Goal: Task Accomplishment & Management: Complete application form

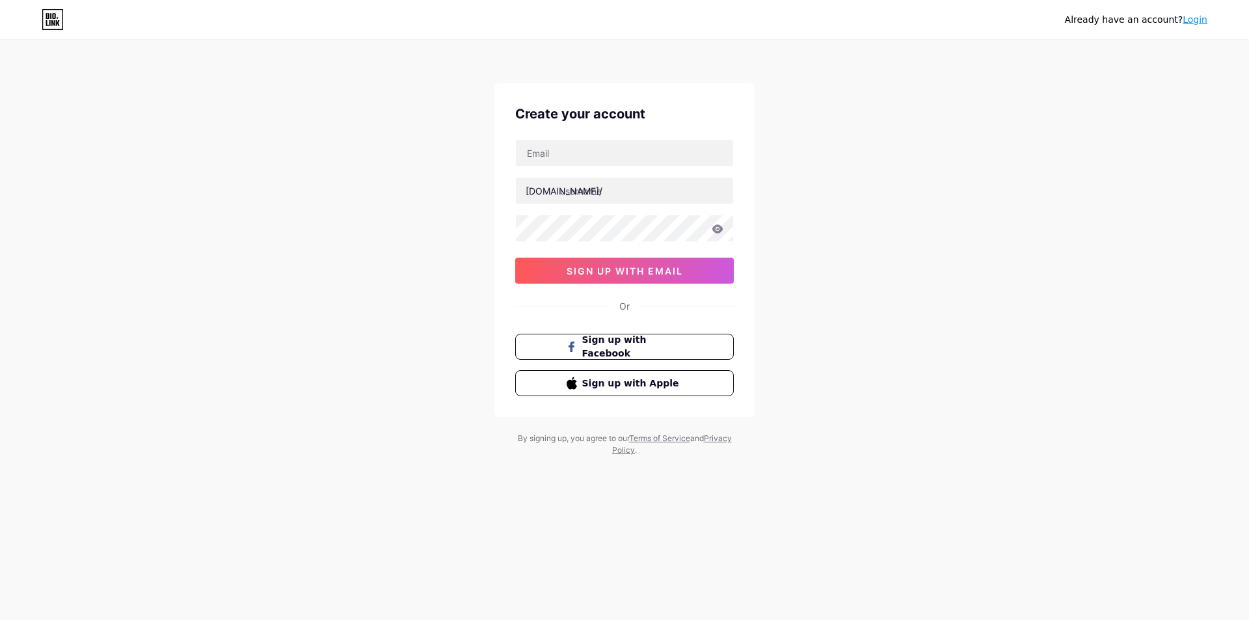
click at [590, 159] on input "text" at bounding box center [624, 153] width 217 height 26
type input "[EMAIL_ADDRESS][DOMAIN_NAME]"
click at [597, 191] on input "text" at bounding box center [624, 191] width 217 height 26
paste input "cubikeymedia12"
type input "cubikeymedia12"
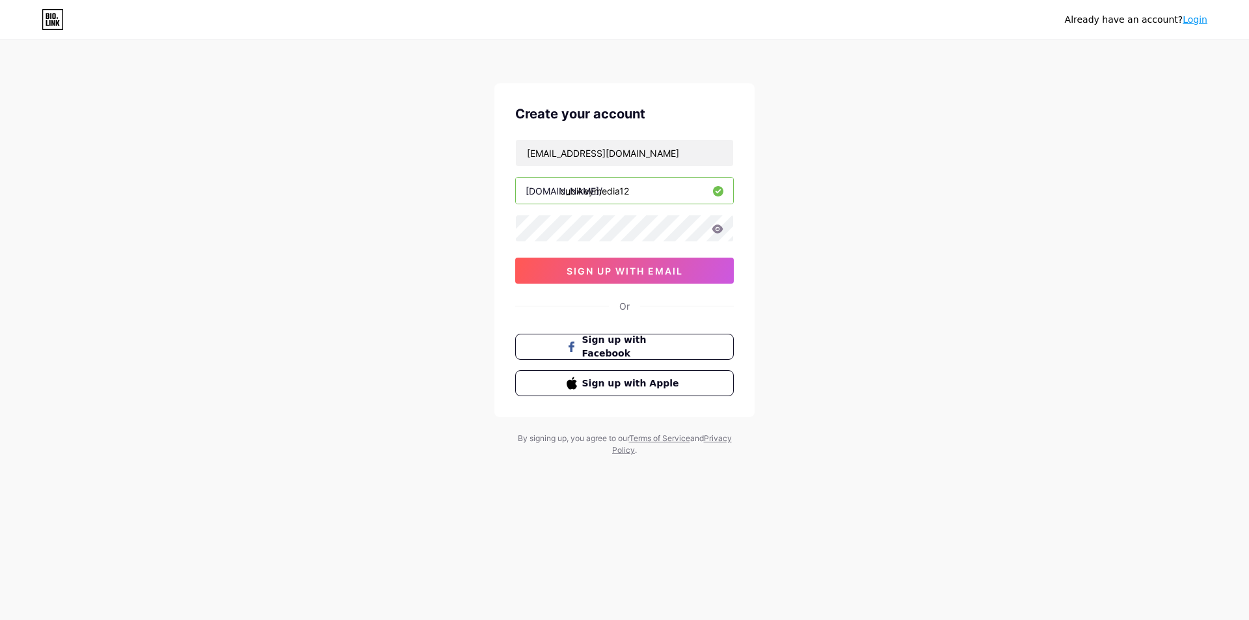
click at [554, 256] on div "[EMAIL_ADDRESS][DOMAIN_NAME] [DOMAIN_NAME]/ cubikeymedia12 0cAFcWeA7dFq3jh8CsBC…" at bounding box center [624, 211] width 219 height 144
click at [553, 272] on button "sign up with email" at bounding box center [624, 271] width 219 height 26
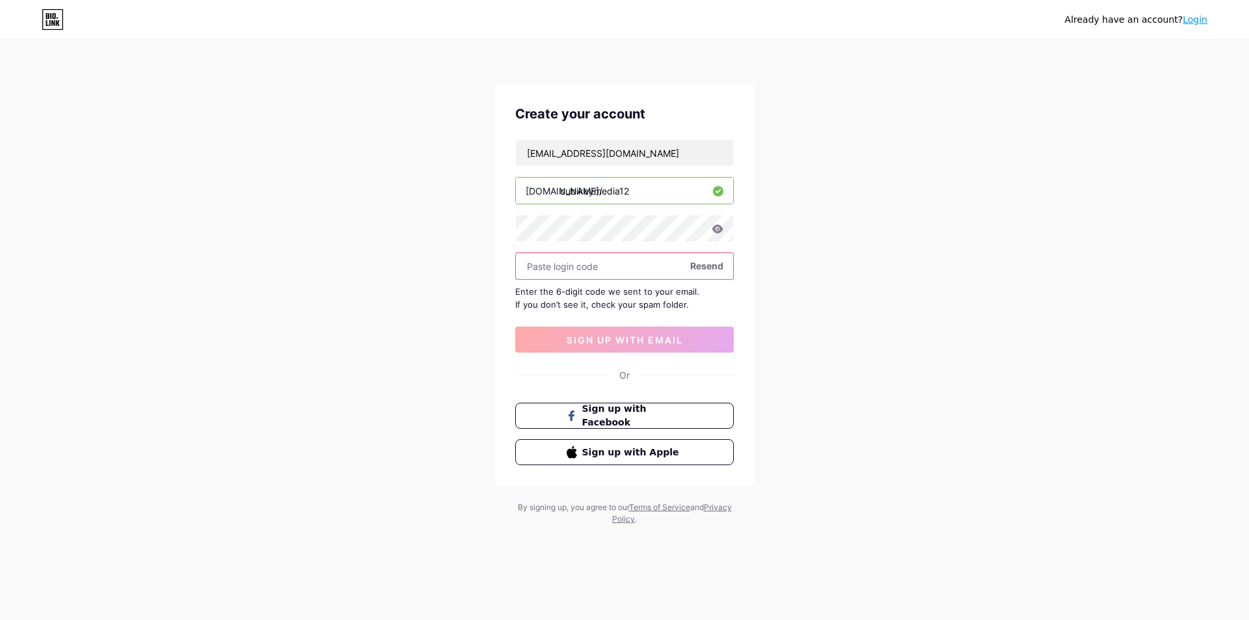
paste input "663098"
type input "663098"
click at [620, 342] on span "sign up with email" at bounding box center [625, 340] width 116 height 11
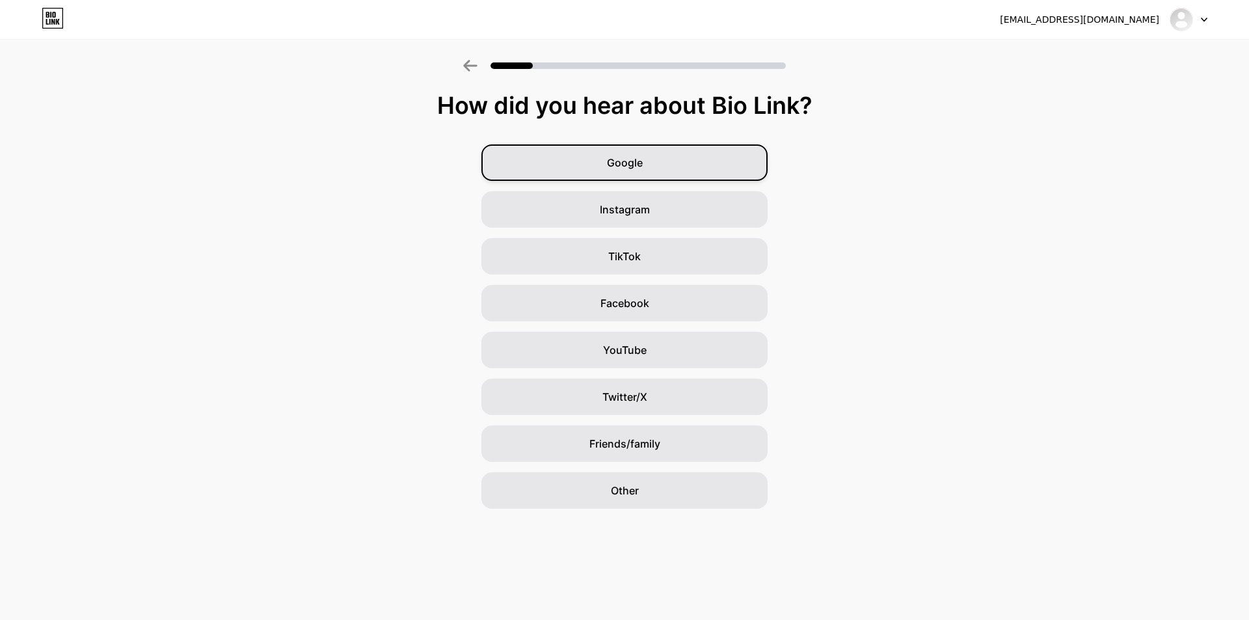
click at [649, 157] on div "Google" at bounding box center [625, 162] width 286 height 36
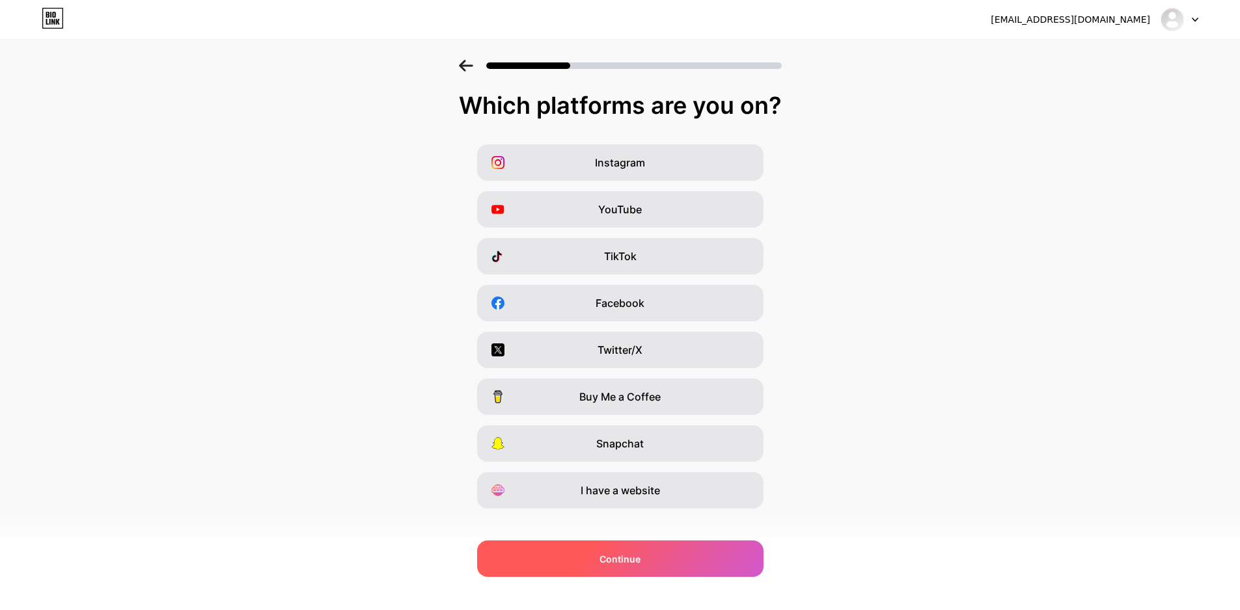
click at [639, 570] on div "Continue" at bounding box center [620, 559] width 286 height 36
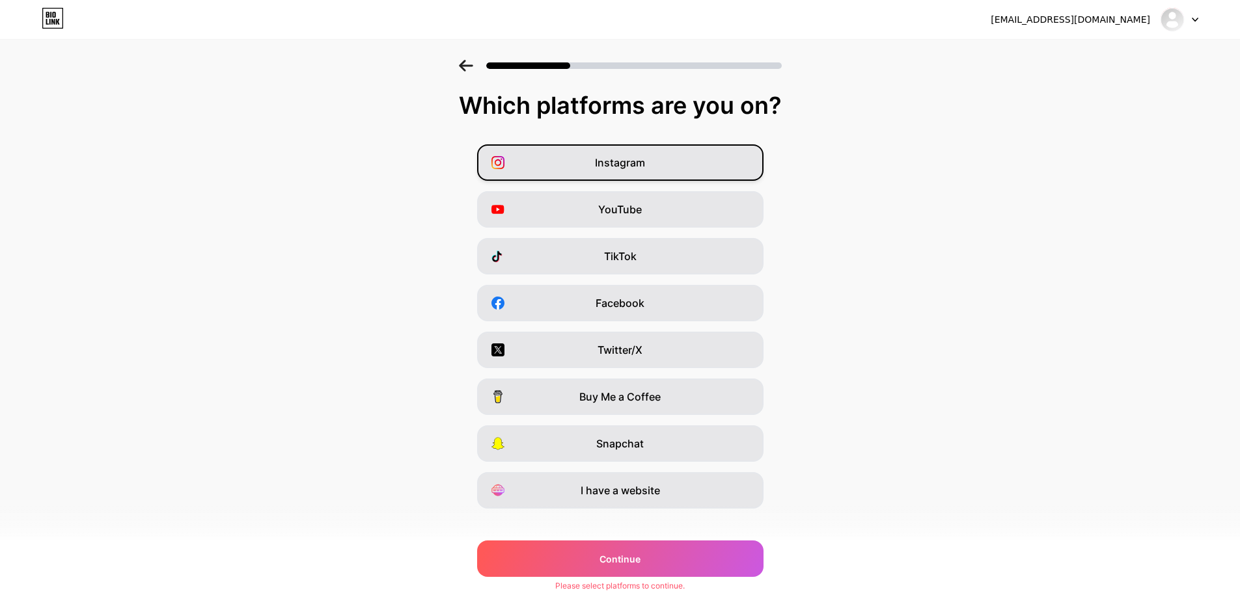
click at [661, 159] on div "Instagram" at bounding box center [620, 162] width 286 height 36
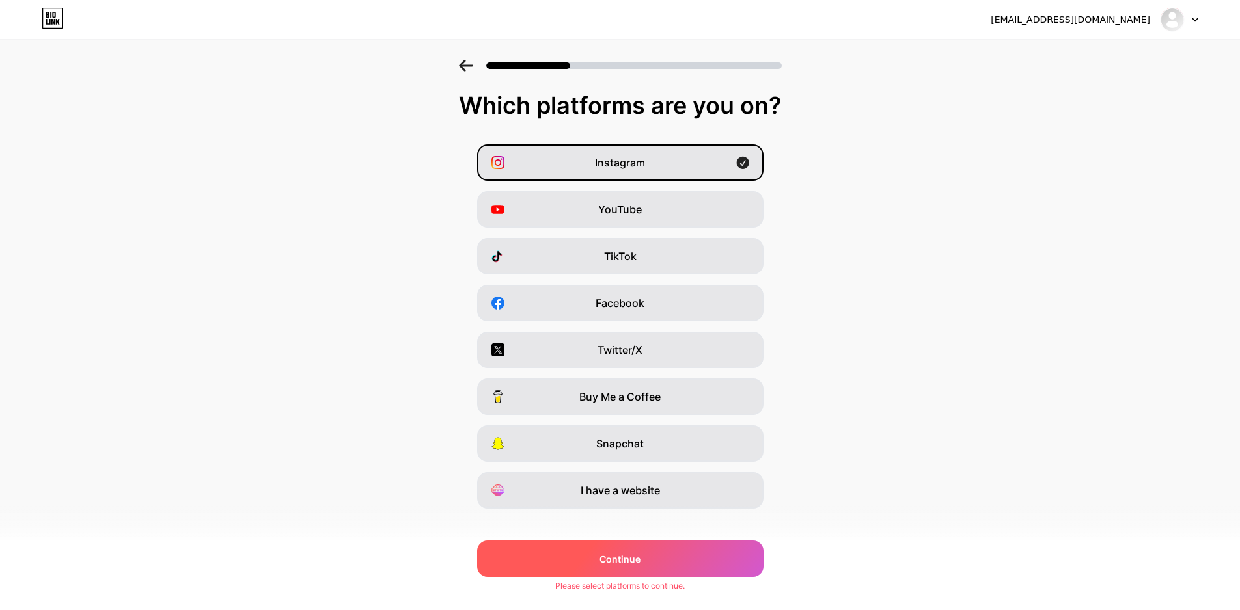
click at [654, 558] on div "Continue" at bounding box center [620, 559] width 286 height 36
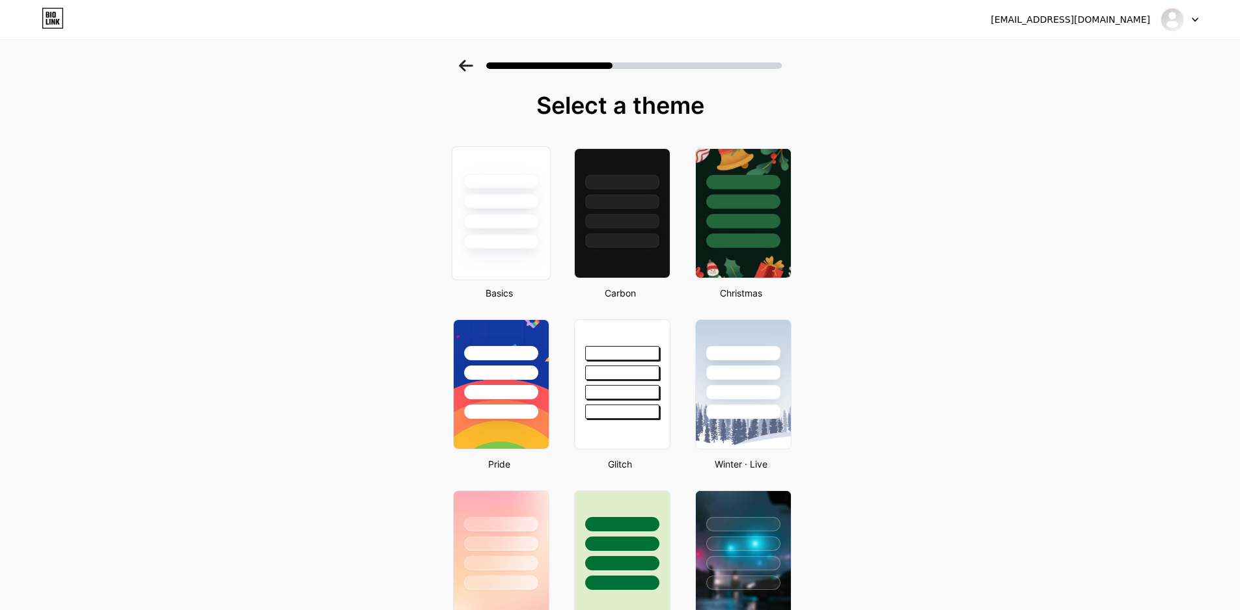
click at [513, 228] on div at bounding box center [501, 221] width 76 height 15
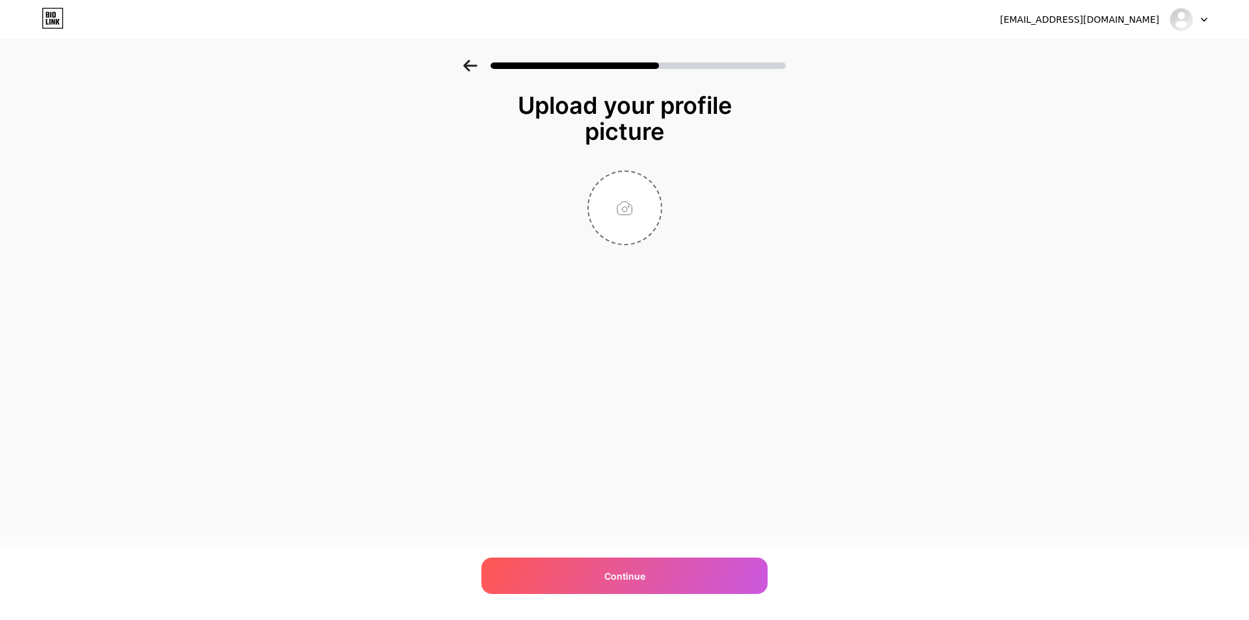
drag, startPoint x: 1249, startPoint y: 158, endPoint x: 1248, endPoint y: 440, distance: 281.8
click at [1248, 440] on div "[EMAIL_ADDRESS][DOMAIN_NAME] Logout Link Copied Upload your profile picture Con…" at bounding box center [624, 310] width 1249 height 620
click at [632, 223] on input "file" at bounding box center [625, 208] width 72 height 72
type input "C:\fakepath\seo.jpg"
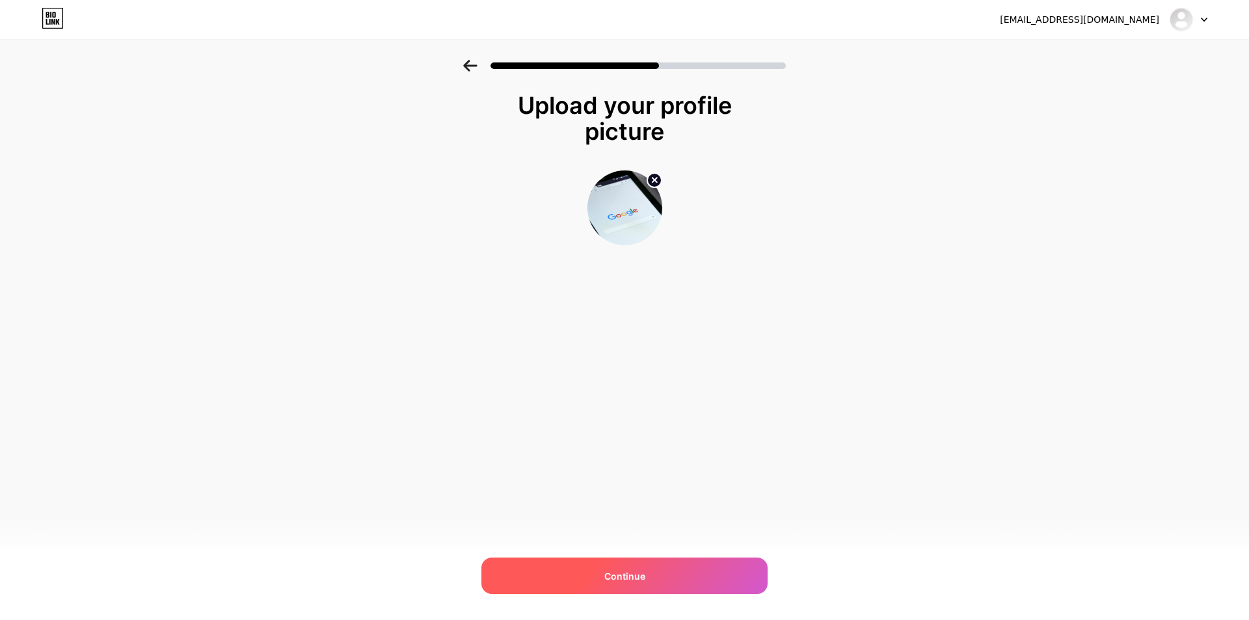
click at [645, 574] on div "Continue" at bounding box center [625, 576] width 286 height 36
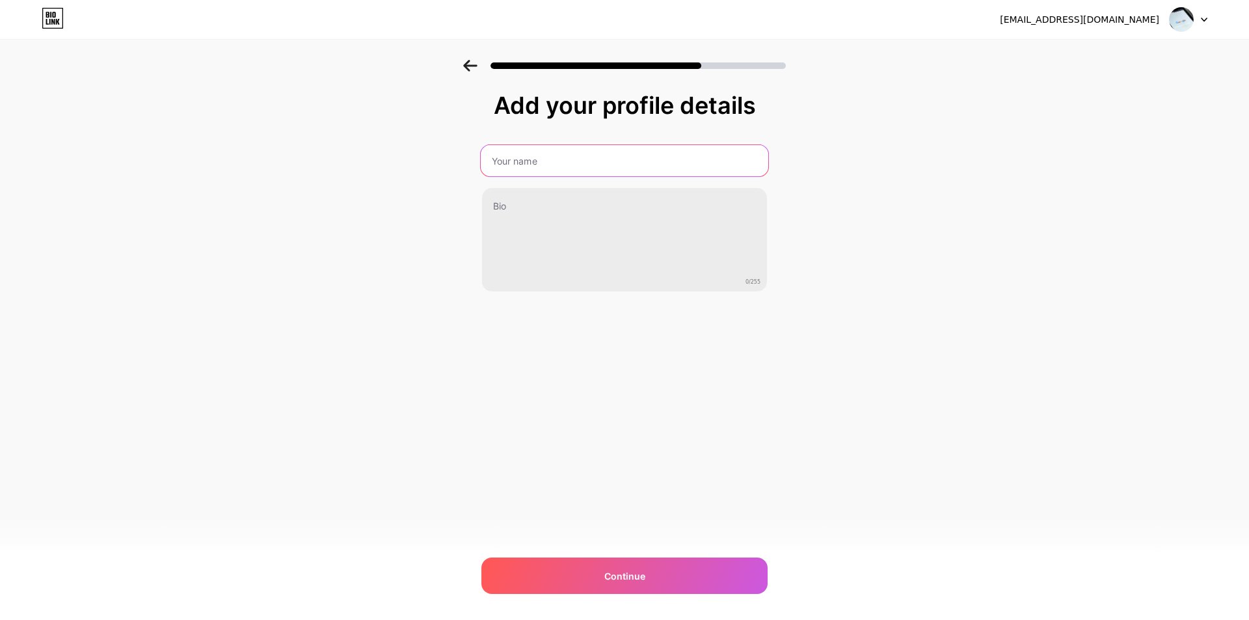
click at [578, 157] on input "text" at bounding box center [625, 160] width 288 height 31
type input "cubikeymedia12"
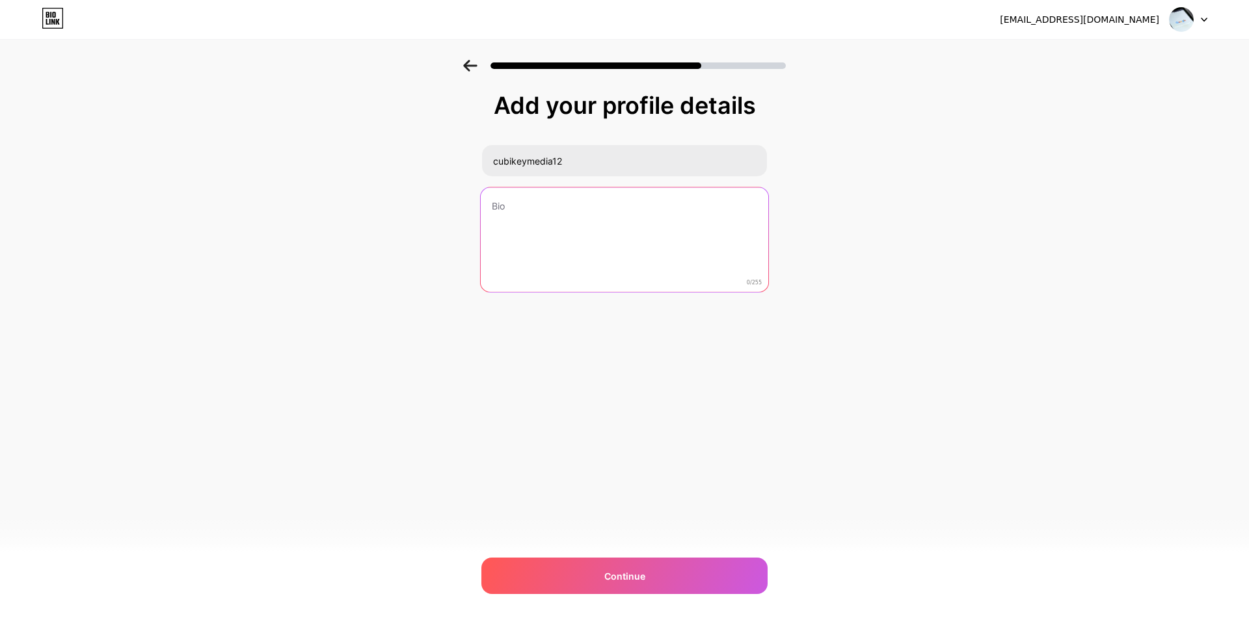
drag, startPoint x: 533, startPoint y: 243, endPoint x: 607, endPoint y: 393, distance: 167.1
click at [533, 243] on textarea at bounding box center [625, 240] width 288 height 106
paste textarea "[GEOGRAPHIC_DATA]’s reputation as India’s technology hub has made it one of the…"
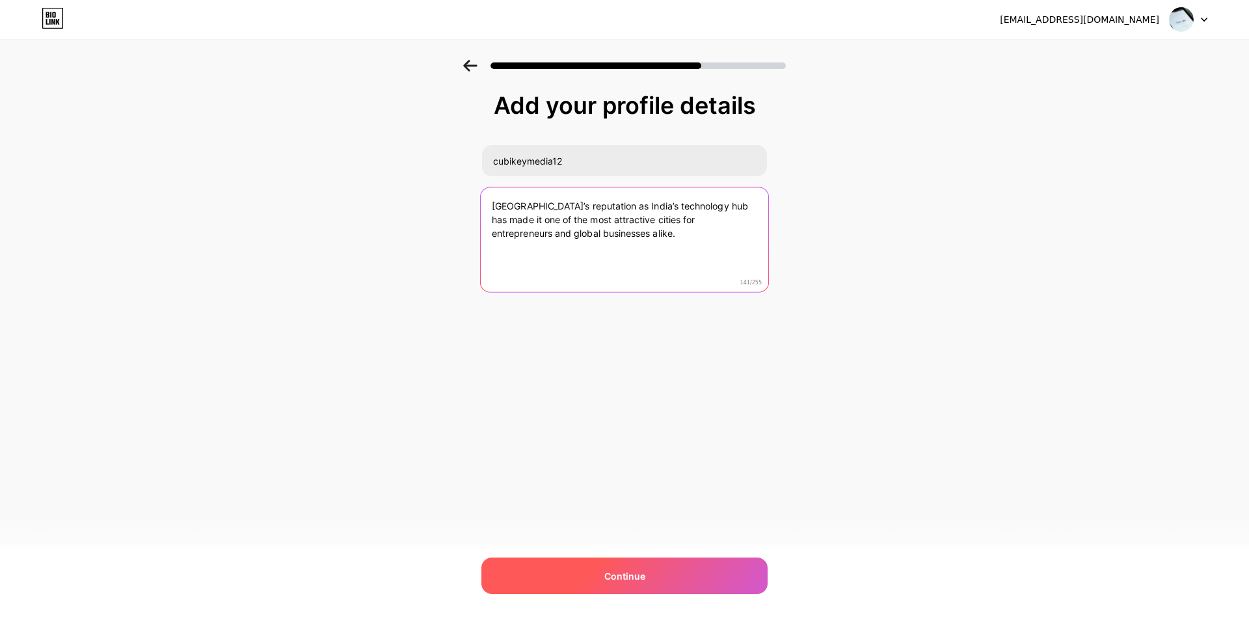
type textarea "[GEOGRAPHIC_DATA]’s reputation as India’s technology hub has made it one of the…"
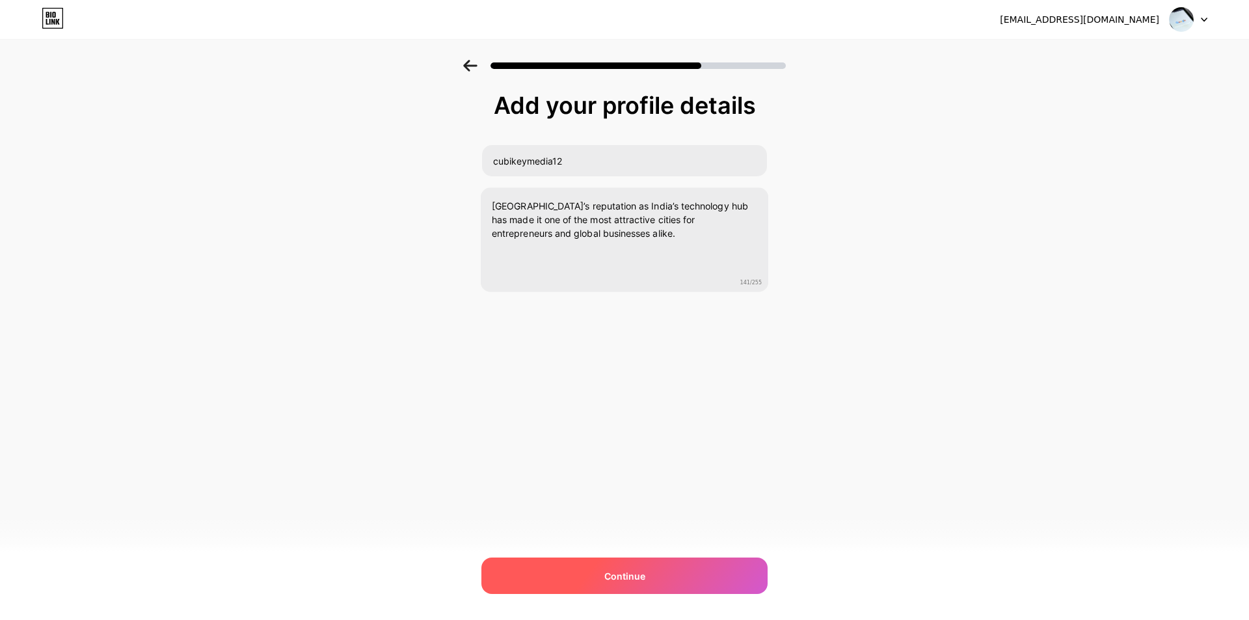
click at [662, 580] on div "Continue" at bounding box center [625, 576] width 286 height 36
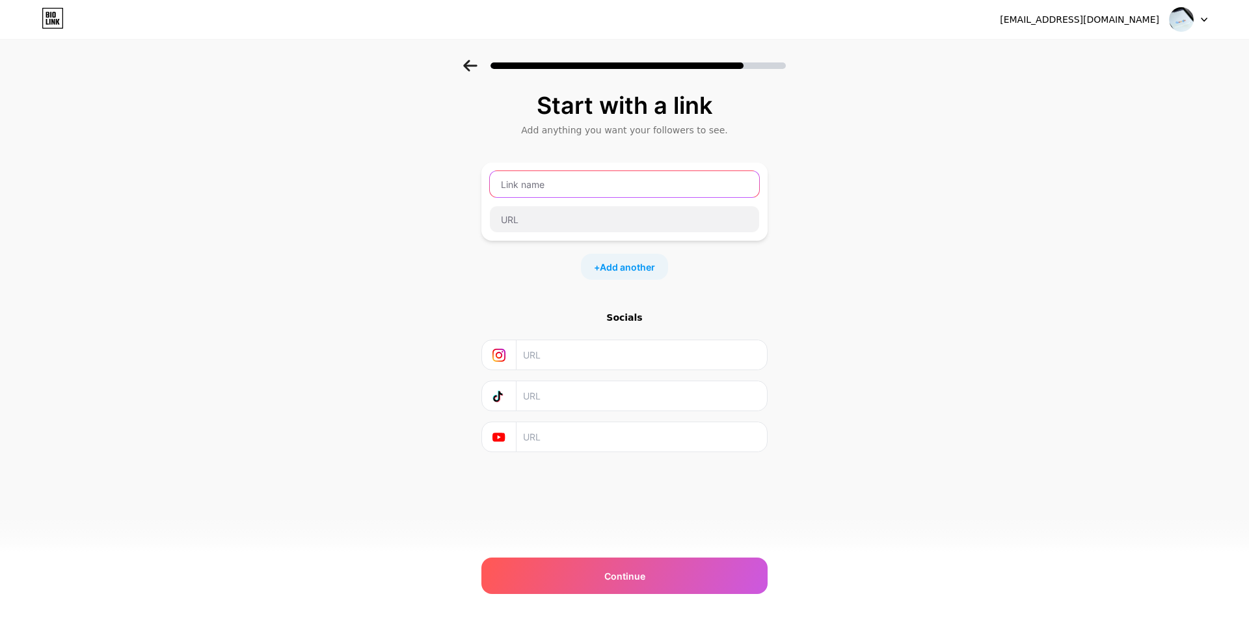
click at [555, 182] on input "text" at bounding box center [624, 184] width 269 height 26
paste input "Digital Marketing Agency [GEOGRAPHIC_DATA]"
type input "Digital Marketing Agency [GEOGRAPHIC_DATA]"
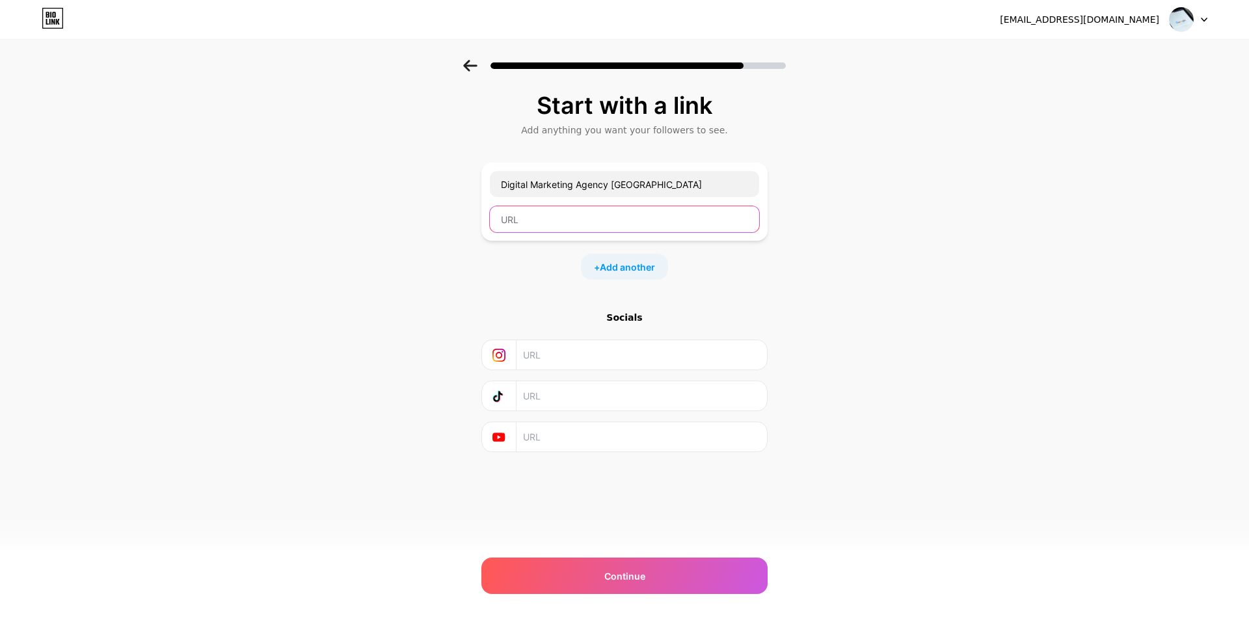
click at [528, 223] on input "text" at bounding box center [624, 219] width 269 height 26
paste input "[URL][DOMAIN_NAME]"
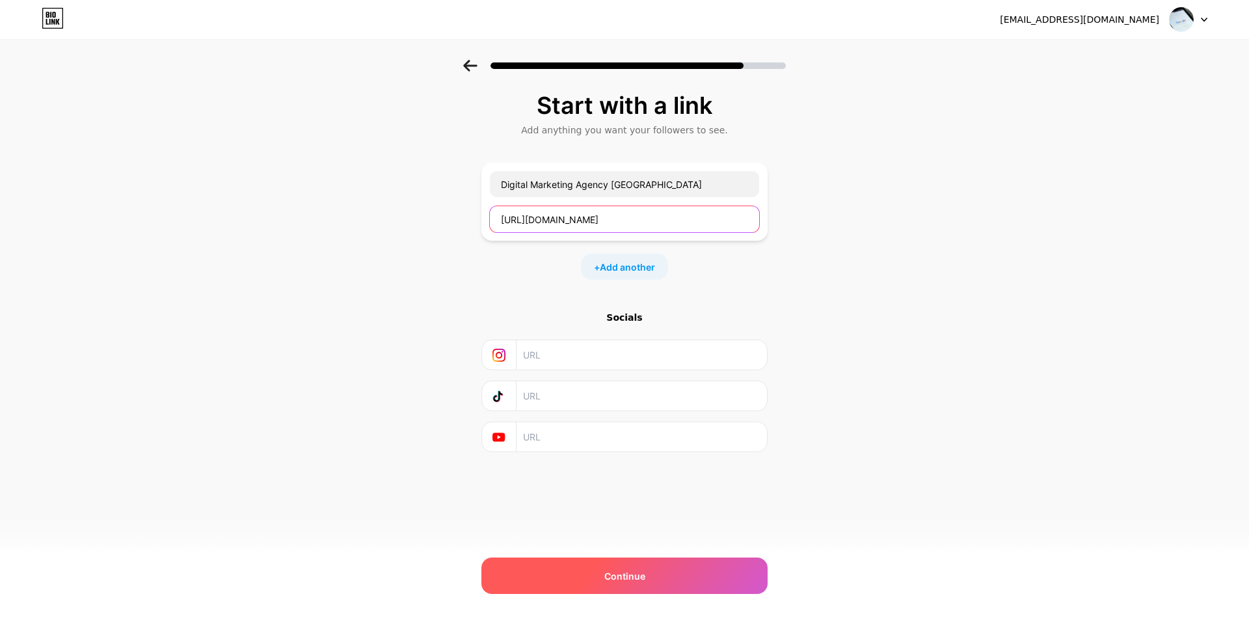
type input "[URL][DOMAIN_NAME]"
click at [658, 584] on div "Continue" at bounding box center [625, 576] width 286 height 36
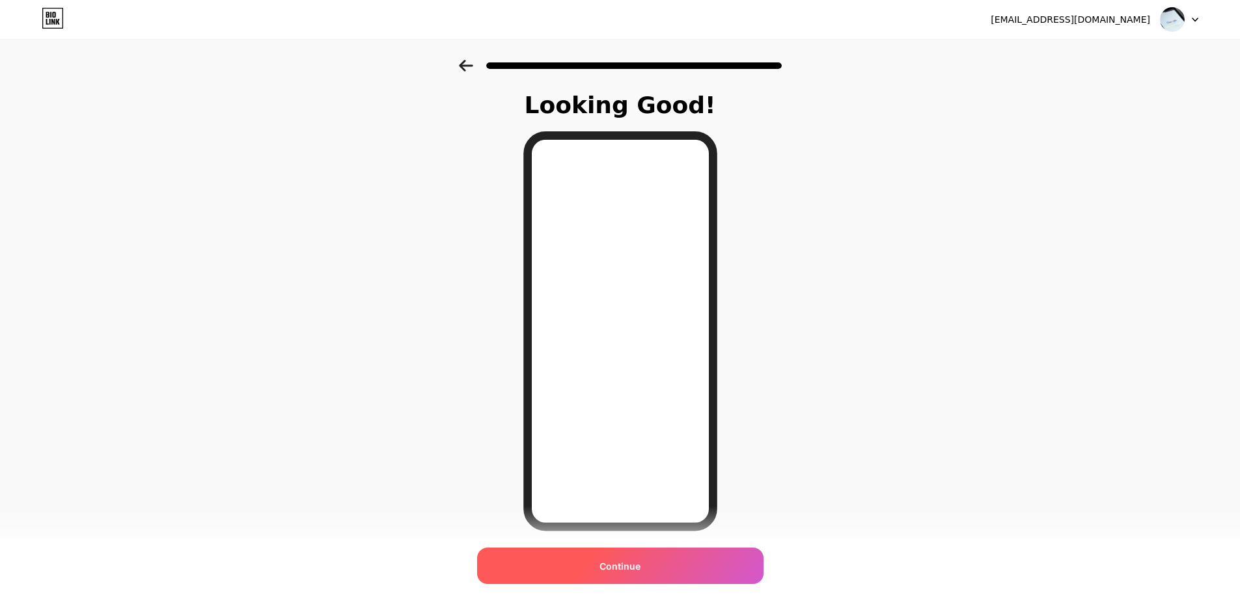
click at [612, 579] on div "Continue" at bounding box center [620, 566] width 286 height 36
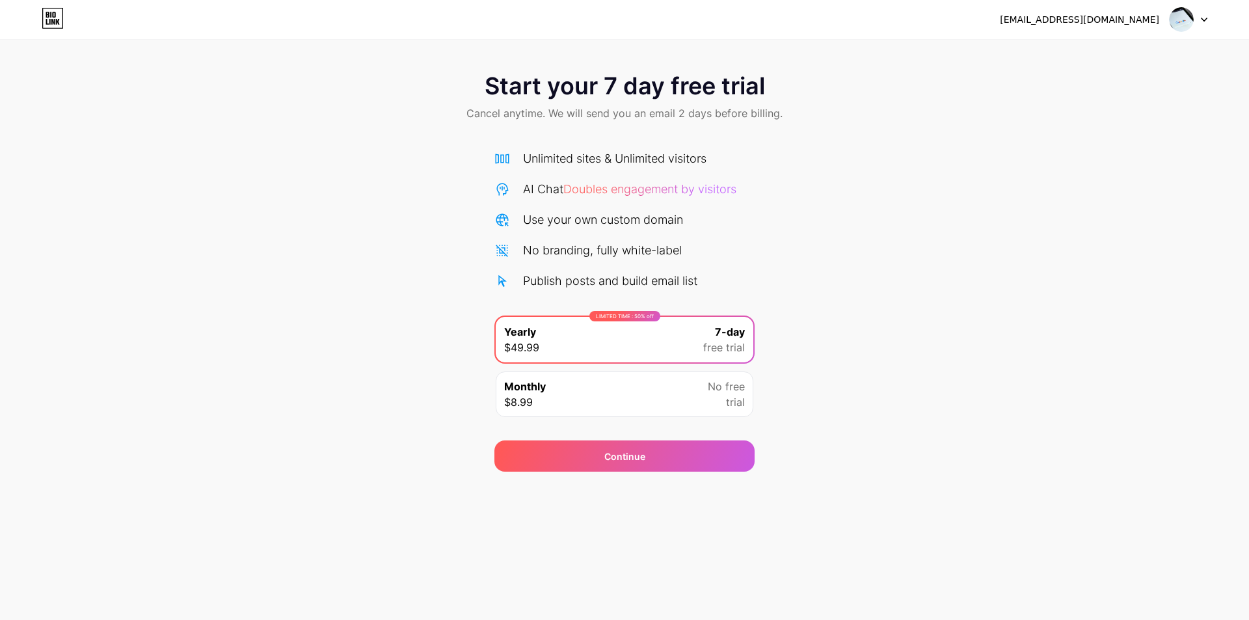
click at [1207, 10] on div at bounding box center [1189, 19] width 38 height 23
click at [907, 204] on div "Start your 7 day free trial Cancel anytime. We will send you an email 2 days be…" at bounding box center [624, 266] width 1249 height 412
click at [54, 21] on icon at bounding box center [52, 22] width 3 height 6
click at [634, 454] on div "Continue" at bounding box center [625, 457] width 41 height 14
